Goal: Navigation & Orientation: Find specific page/section

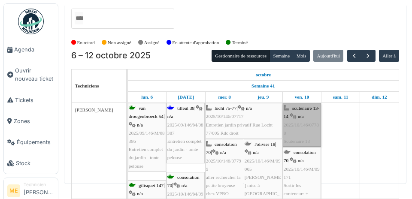
click at [305, 103] on link "scutenaire 13-14 | n/a 2025/10/146/07788 Scutenaire 13" at bounding box center [302, 125] width 38 height 44
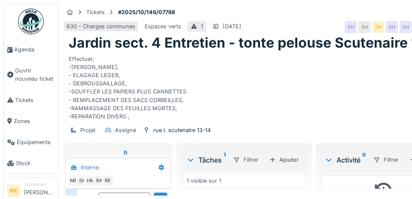
scroll to position [118, 0]
click at [28, 52] on span "Agenda" at bounding box center [34, 50] width 40 height 8
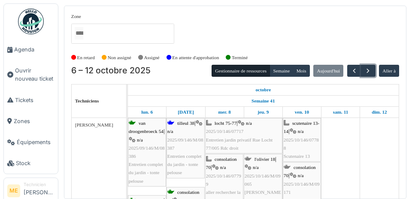
click at [370, 69] on span "button" at bounding box center [368, 70] width 7 height 7
